Goal: Transaction & Acquisition: Purchase product/service

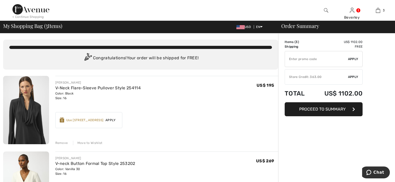
scroll to position [2, 0]
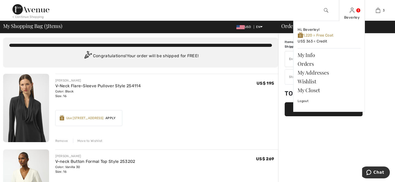
click at [352, 10] on img at bounding box center [352, 10] width 4 height 6
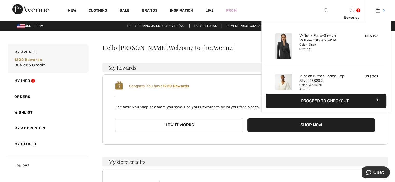
click at [376, 8] on div "3 Added to Bag [PERSON_NAME] V-neck Flare-sleeve Pullover Style 254114 US$ 195 …" at bounding box center [378, 10] width 26 height 21
click at [378, 8] on img at bounding box center [378, 10] width 4 height 6
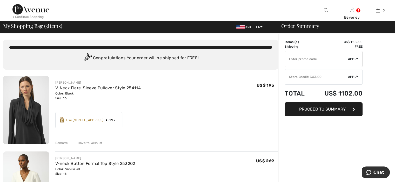
drag, startPoint x: 395, startPoint y: 30, endPoint x: 386, endPoint y: 55, distance: 27.0
click at [253, 7] on div at bounding box center [161, 10] width 198 height 21
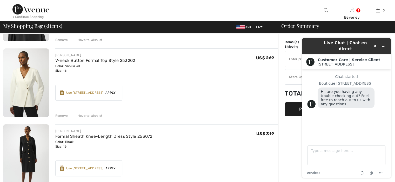
scroll to position [100, 0]
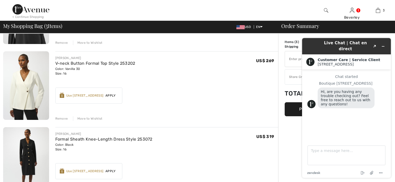
drag, startPoint x: 0, startPoint y: 1, endPoint x: 59, endPoint y: 118, distance: 131.4
click at [59, 118] on div "Remove" at bounding box center [61, 119] width 13 height 5
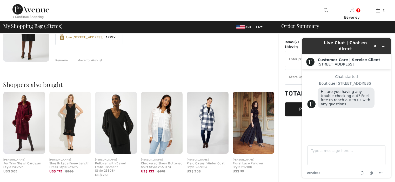
scroll to position [165, 0]
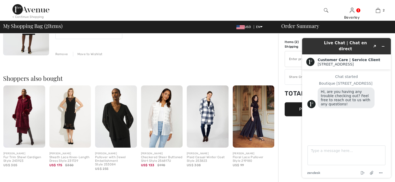
drag, startPoint x: 397, startPoint y: 71, endPoint x: 84, endPoint y: 103, distance: 313.8
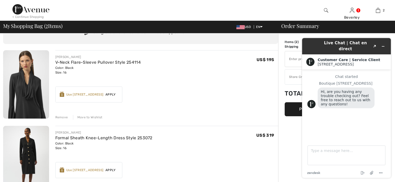
scroll to position [46, 0]
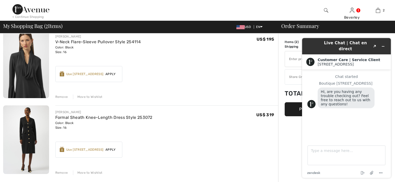
click at [19, 8] on img at bounding box center [30, 9] width 37 height 10
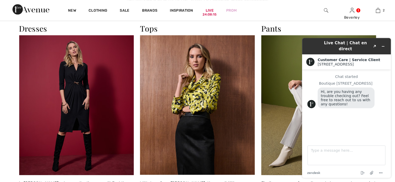
scroll to position [472, 0]
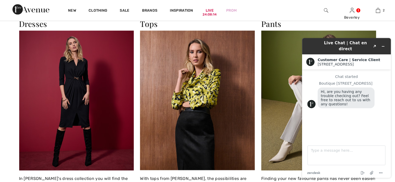
drag, startPoint x: 397, startPoint y: 12, endPoint x: 88, endPoint y: 19, distance: 309.2
click at [382, 45] on icon "Minimize widget" at bounding box center [383, 47] width 4 height 4
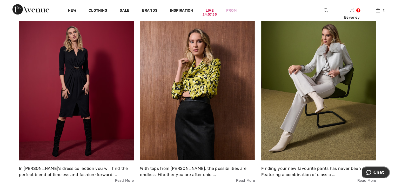
scroll to position [448, 0]
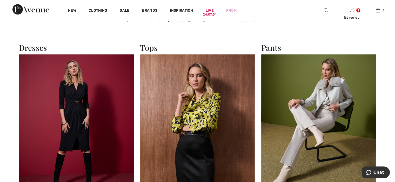
click at [67, 98] on img at bounding box center [76, 125] width 115 height 140
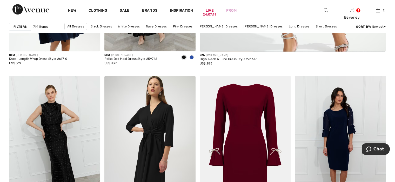
scroll to position [326, 0]
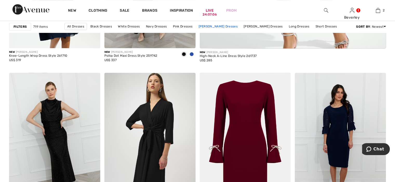
click at [221, 25] on link "[PERSON_NAME] Dresses" at bounding box center [218, 26] width 44 height 7
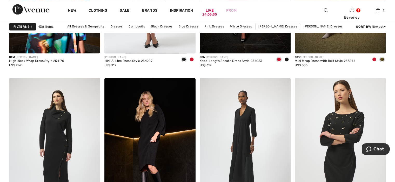
scroll to position [797, 0]
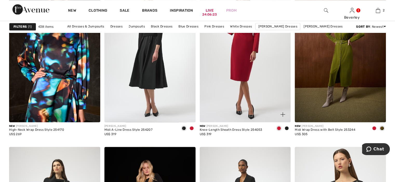
click at [220, 117] on img at bounding box center [245, 54] width 91 height 137
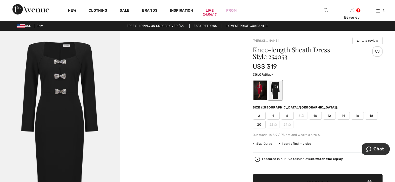
click at [370, 114] on span "18" at bounding box center [371, 116] width 13 height 8
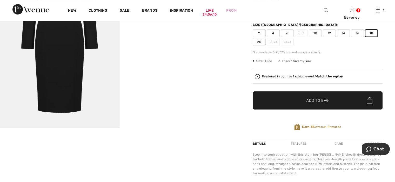
scroll to position [98, 0]
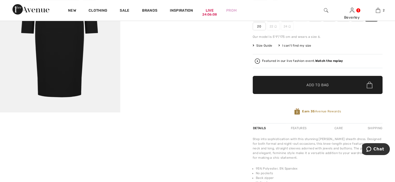
click at [319, 85] on span "Add to Bag" at bounding box center [317, 85] width 22 height 5
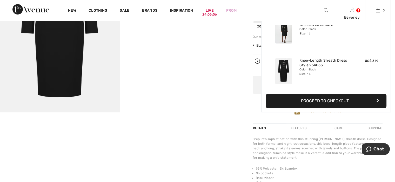
scroll to position [0, 0]
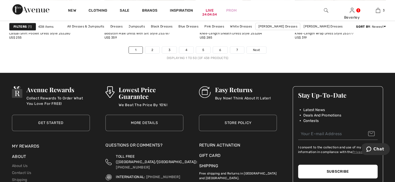
scroll to position [2459, 0]
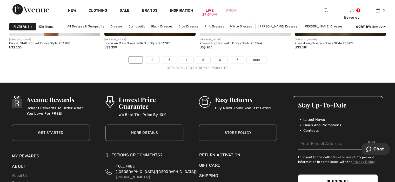
click at [151, 57] on link "2" at bounding box center [152, 60] width 14 height 7
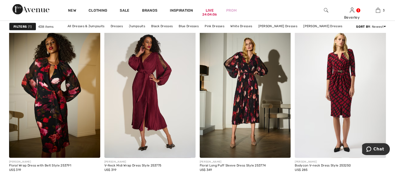
scroll to position [1104, 0]
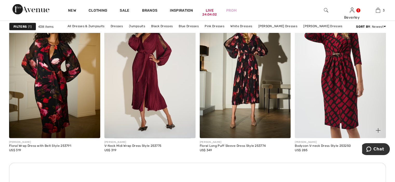
click at [351, 110] on img at bounding box center [340, 70] width 91 height 137
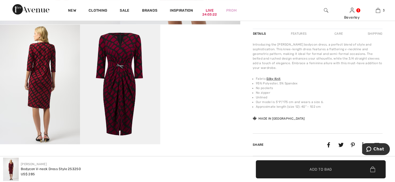
scroll to position [188, 0]
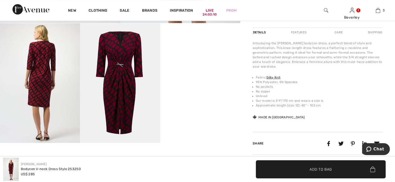
drag, startPoint x: 394, startPoint y: 61, endPoint x: 386, endPoint y: 85, distance: 25.3
click at [386, 85] on div "[PERSON_NAME] Write a review Bodycon V-neck Dress Style 253250 US$ 285 Color: B…" at bounding box center [317, 9] width 155 height 332
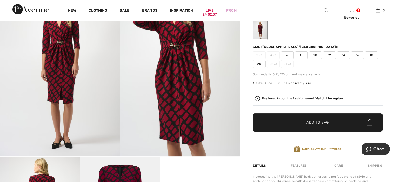
scroll to position [58, 0]
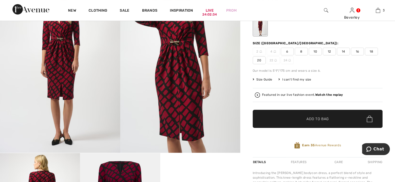
click at [357, 50] on span "16" at bounding box center [357, 52] width 13 height 8
click at [320, 120] on span "Add to Bag" at bounding box center [317, 119] width 22 height 5
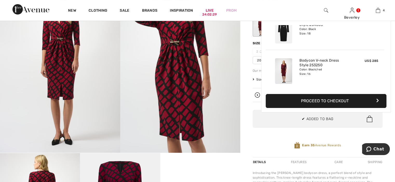
scroll to position [0, 0]
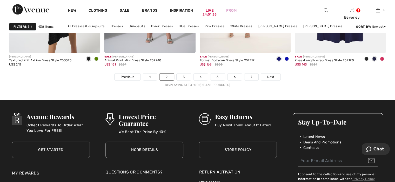
scroll to position [2448, 0]
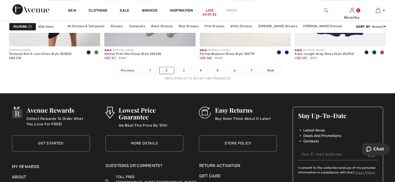
click at [183, 69] on link "3" at bounding box center [183, 70] width 14 height 7
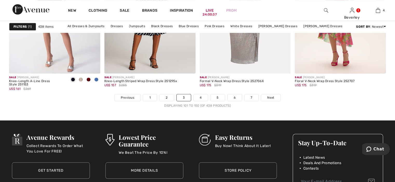
scroll to position [2431, 0]
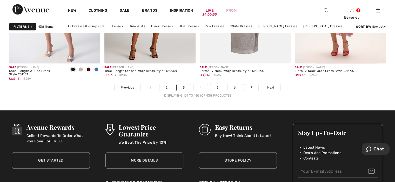
click at [200, 84] on link "4" at bounding box center [200, 87] width 14 height 7
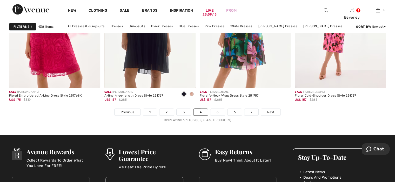
scroll to position [2383, 0]
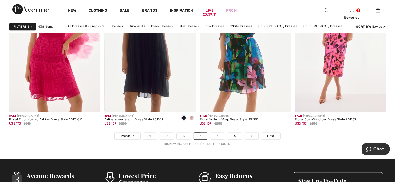
click at [217, 137] on link "5" at bounding box center [217, 136] width 14 height 7
click at [216, 134] on link "5" at bounding box center [217, 136] width 14 height 7
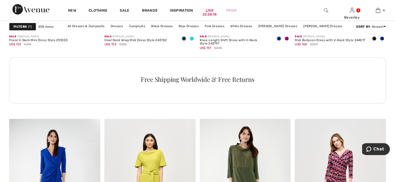
scroll to position [1940, 0]
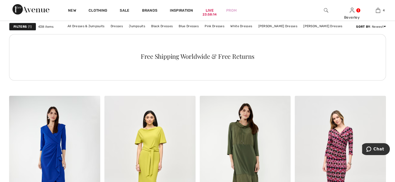
drag, startPoint x: 389, startPoint y: 122, endPoint x: 396, endPoint y: 137, distance: 16.4
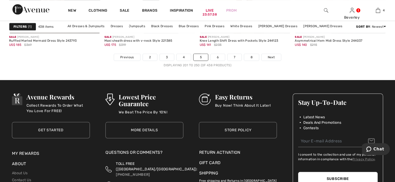
scroll to position [2465, 0]
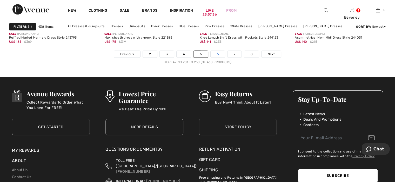
click at [216, 51] on link "6" at bounding box center [217, 54] width 14 height 7
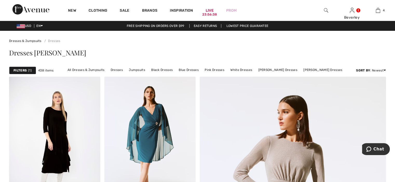
scroll to position [991, 0]
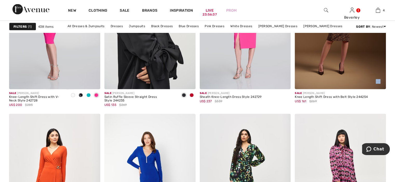
drag, startPoint x: 387, startPoint y: 38, endPoint x: 383, endPoint y: 80, distance: 42.5
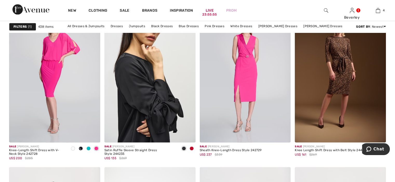
scroll to position [925, 0]
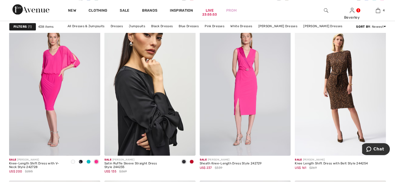
click at [345, 84] on img at bounding box center [340, 87] width 91 height 137
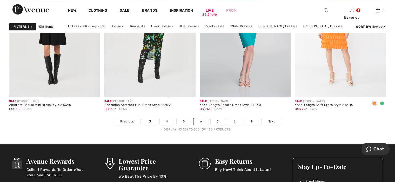
scroll to position [2407, 0]
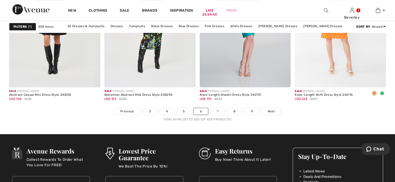
click at [217, 108] on link "7" at bounding box center [217, 111] width 14 height 7
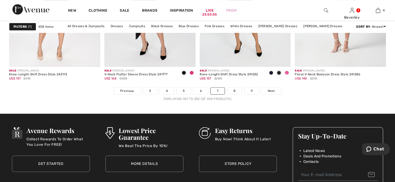
scroll to position [2461, 0]
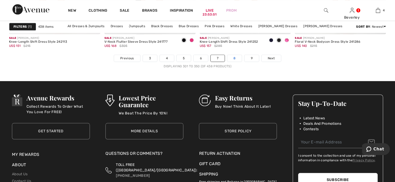
click at [234, 55] on link "8" at bounding box center [234, 58] width 15 height 7
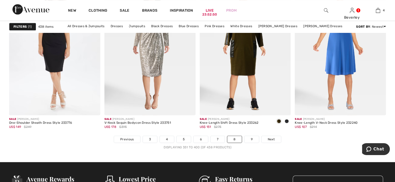
scroll to position [2373, 0]
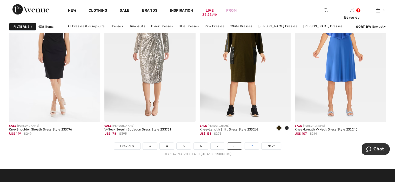
click at [249, 143] on link "9" at bounding box center [251, 146] width 14 height 7
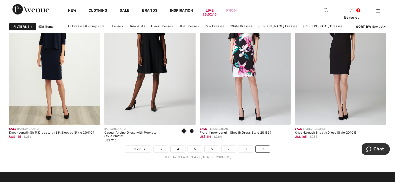
scroll to position [1761, 0]
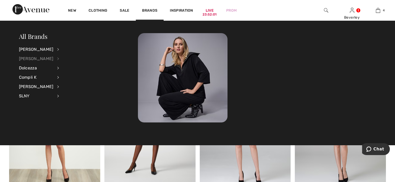
click at [36, 57] on div "[PERSON_NAME]" at bounding box center [36, 58] width 35 height 9
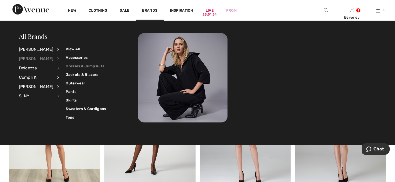
click at [74, 63] on link "Dresses & Jumpsuits" at bounding box center [86, 66] width 40 height 9
click at [74, 64] on link "Dresses & Jumpsuits" at bounding box center [86, 66] width 40 height 9
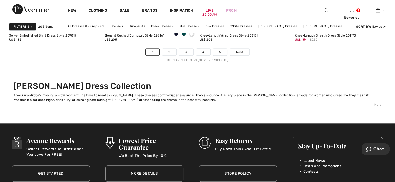
scroll to position [2430, 0]
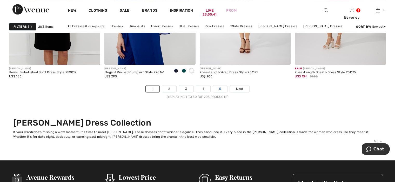
click at [219, 87] on link "5" at bounding box center [220, 89] width 14 height 7
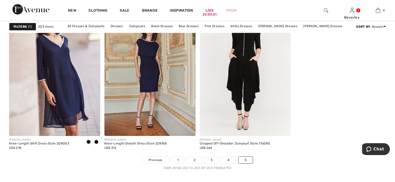
scroll to position [71, 0]
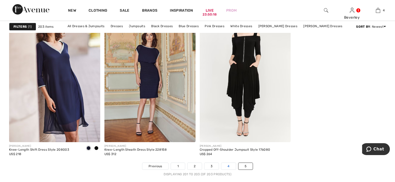
click at [230, 164] on link "4" at bounding box center [228, 166] width 14 height 7
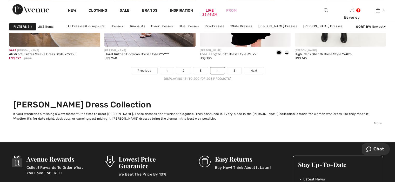
scroll to position [2418, 0]
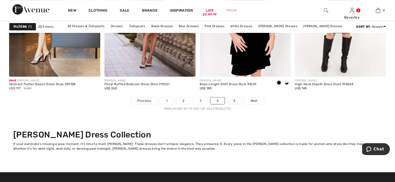
click at [199, 98] on link "3" at bounding box center [200, 101] width 14 height 7
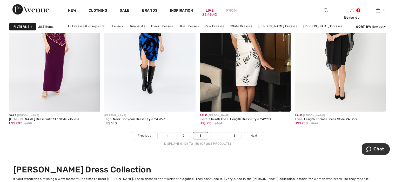
scroll to position [2373, 0]
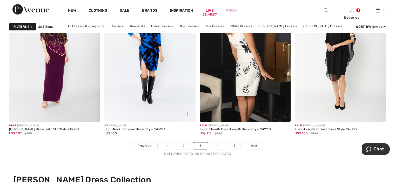
drag, startPoint x: 103, startPoint y: 61, endPoint x: 106, endPoint y: 70, distance: 9.1
click at [182, 140] on div "FRANK LYMAN High-Neck Bodycon Dress Style 243273 US$ 180" at bounding box center [149, 132] width 91 height 21
click at [182, 143] on link "2" at bounding box center [183, 146] width 14 height 7
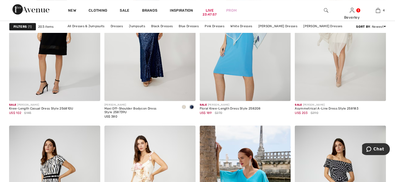
scroll to position [2209, 0]
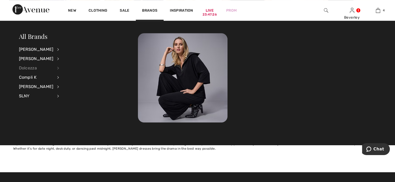
click at [30, 68] on div "Dolcezza" at bounding box center [36, 68] width 35 height 9
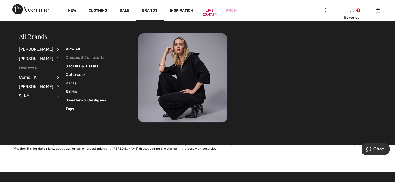
click at [71, 55] on link "Dresses & Jumpsuits" at bounding box center [86, 57] width 40 height 9
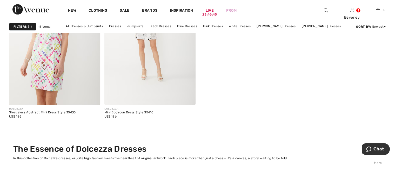
scroll to position [536, 0]
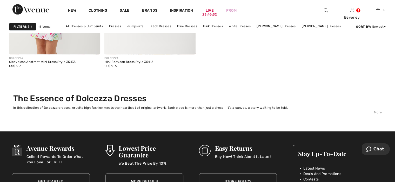
scroll to position [483, 0]
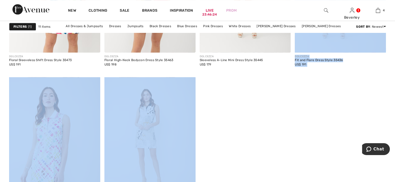
drag, startPoint x: 263, startPoint y: 121, endPoint x: 266, endPoint y: 153, distance: 32.3
drag, startPoint x: 205, startPoint y: 93, endPoint x: 276, endPoint y: 119, distance: 75.5
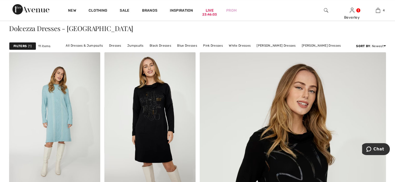
scroll to position [22, 0]
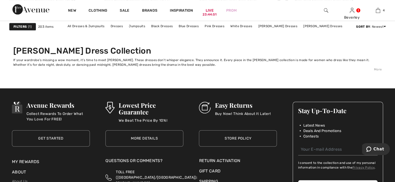
scroll to position [2472, 0]
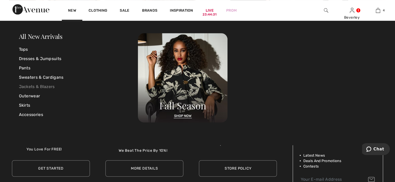
click at [38, 85] on link "Jackets & Blazers" at bounding box center [78, 86] width 119 height 9
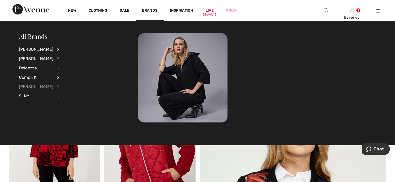
drag, startPoint x: 36, startPoint y: 94, endPoint x: 30, endPoint y: 87, distance: 9.4
click at [30, 94] on div "SLNY" at bounding box center [36, 96] width 35 height 9
click at [30, 74] on div "Compli K" at bounding box center [36, 77] width 35 height 9
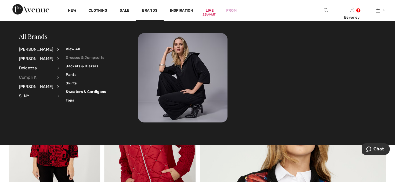
click at [70, 56] on link "Dresses & Jumpsuits" at bounding box center [86, 57] width 40 height 9
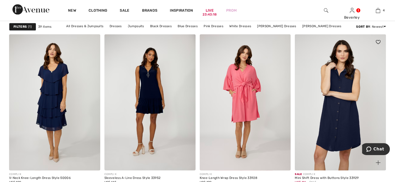
scroll to position [740, 0]
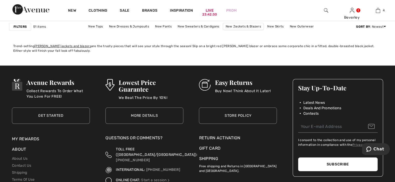
scroll to position [2464, 0]
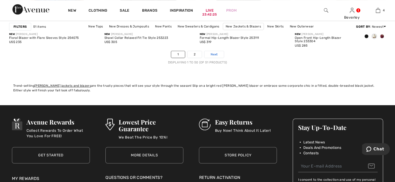
click at [214, 52] on span "Next" at bounding box center [213, 54] width 7 height 5
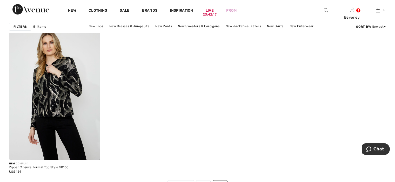
scroll to position [56, 0]
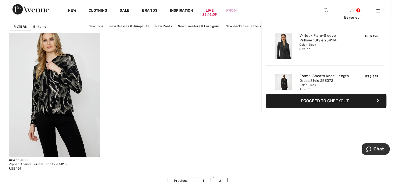
click at [379, 9] on img at bounding box center [378, 10] width 4 height 6
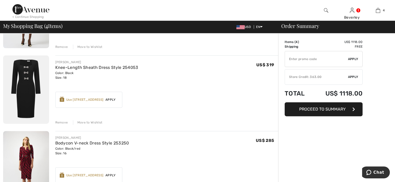
scroll to position [169, 0]
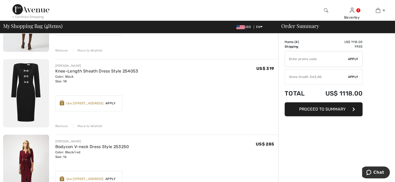
click at [25, 93] on img at bounding box center [26, 93] width 46 height 69
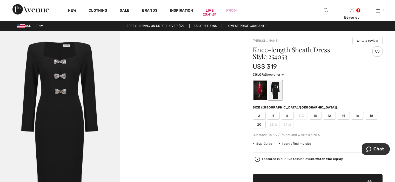
click at [262, 91] on div at bounding box center [259, 90] width 13 height 19
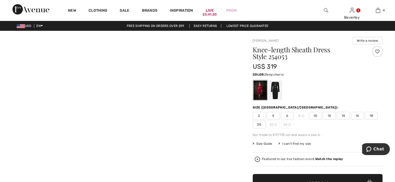
click at [262, 91] on div at bounding box center [259, 90] width 13 height 19
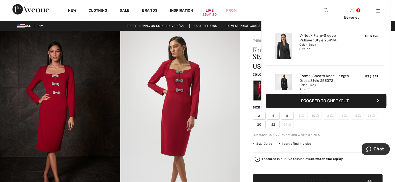
click at [376, 7] on img at bounding box center [378, 10] width 4 height 6
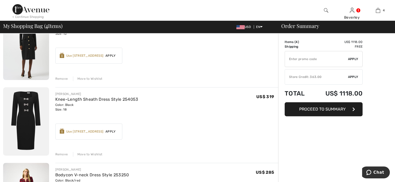
scroll to position [145, 0]
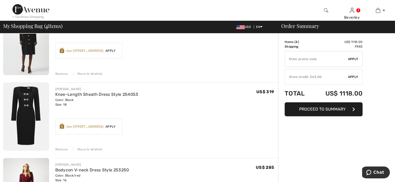
click at [58, 148] on div "Remove" at bounding box center [61, 149] width 13 height 5
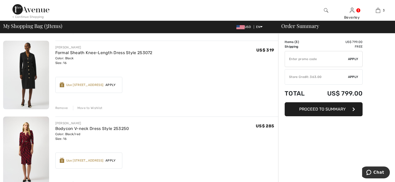
scroll to position [112, 0]
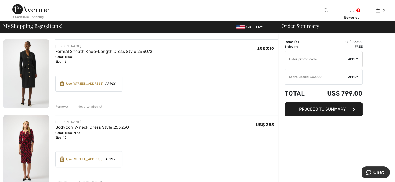
click at [30, 77] on img at bounding box center [26, 73] width 46 height 69
